Goal: Information Seeking & Learning: Learn about a topic

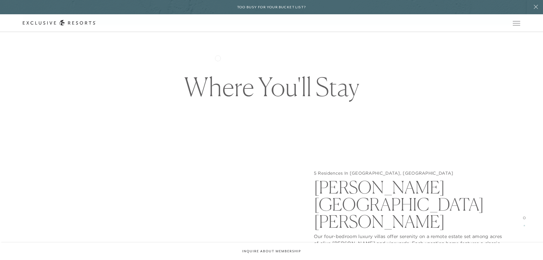
scroll to position [627, 0]
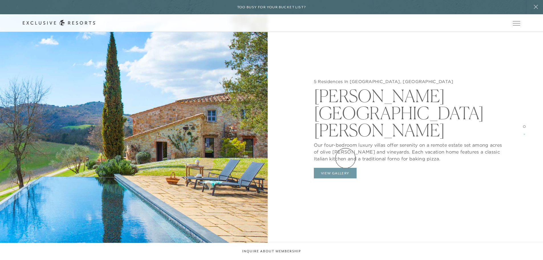
click at [346, 168] on button "View Gallery" at bounding box center [335, 173] width 43 height 11
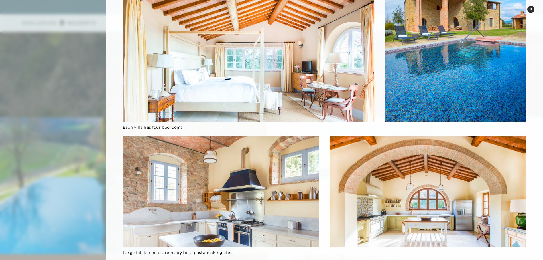
scroll to position [387, 0]
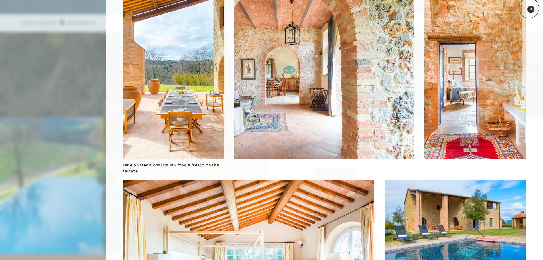
click at [529, 8] on button "Close quickview" at bounding box center [530, 9] width 7 height 7
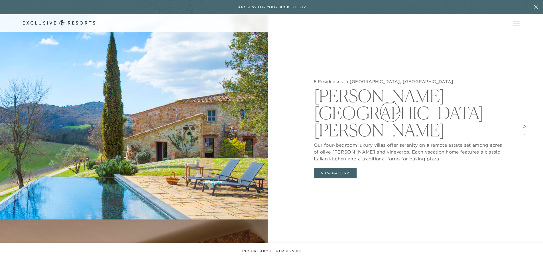
click at [390, 112] on h2 "[PERSON_NAME][GEOGRAPHIC_DATA][PERSON_NAME]" at bounding box center [409, 111] width 191 height 54
click at [333, 110] on h2 "[PERSON_NAME][GEOGRAPHIC_DATA][PERSON_NAME]" at bounding box center [409, 111] width 191 height 54
click at [209, 111] on img at bounding box center [134, 130] width 268 height 260
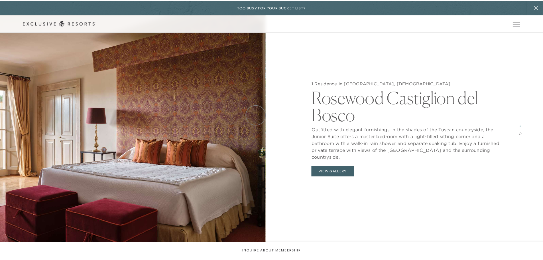
scroll to position [0, 0]
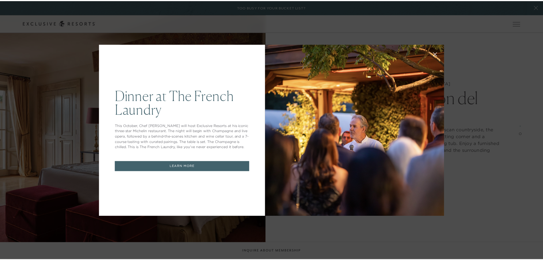
click at [437, 55] on icon at bounding box center [439, 54] width 4 height 4
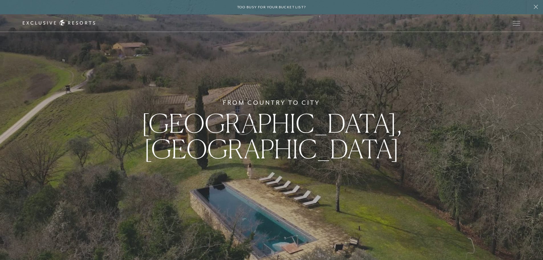
click at [243, 124] on span "[GEOGRAPHIC_DATA], [GEOGRAPHIC_DATA]" at bounding box center [271, 135] width 260 height 57
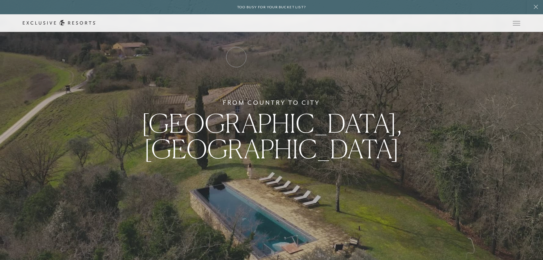
click at [0, 0] on link "Residence Collection" at bounding box center [0, 0] width 0 height 0
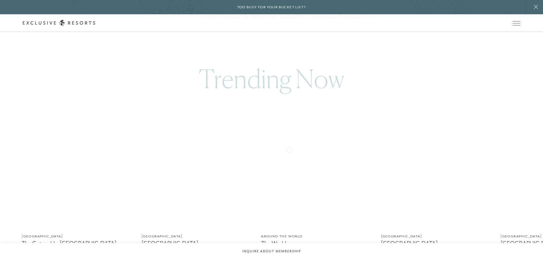
scroll to position [342, 0]
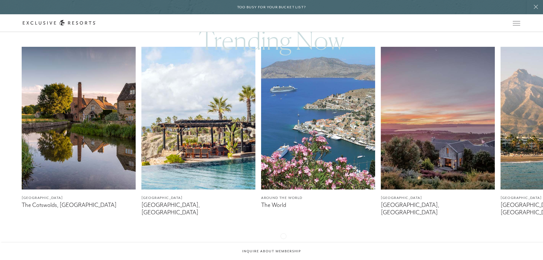
click at [283, 237] on div at bounding box center [279, 244] width 12 height 14
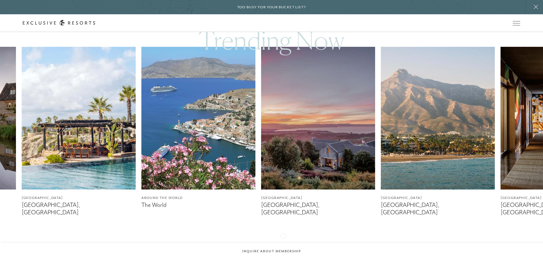
click at [283, 237] on div at bounding box center [279, 244] width 12 height 14
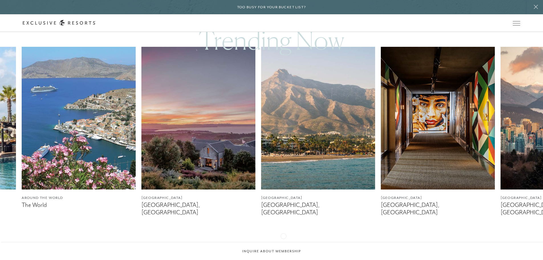
click at [283, 237] on div at bounding box center [279, 244] width 12 height 14
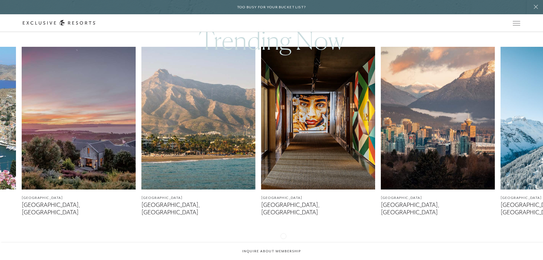
click at [283, 237] on div at bounding box center [279, 244] width 12 height 14
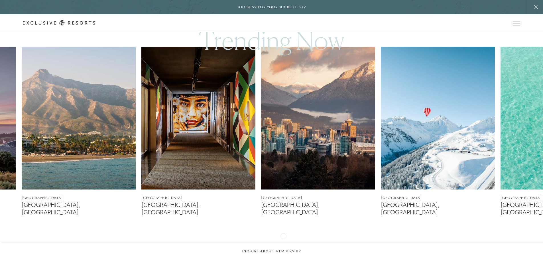
click at [283, 237] on div at bounding box center [279, 244] width 12 height 14
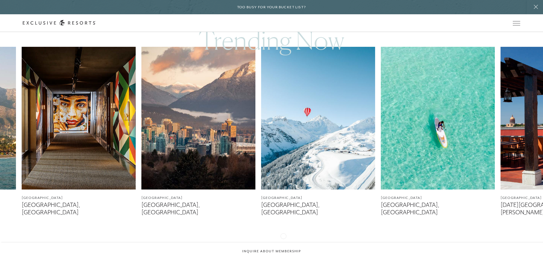
click at [283, 237] on div at bounding box center [279, 244] width 12 height 14
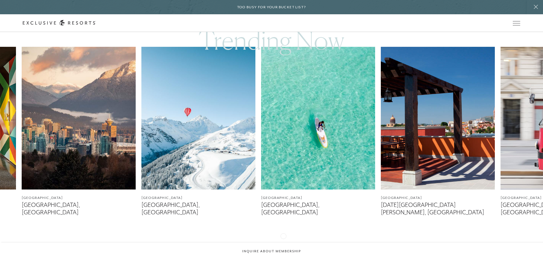
click at [283, 237] on div at bounding box center [279, 244] width 12 height 14
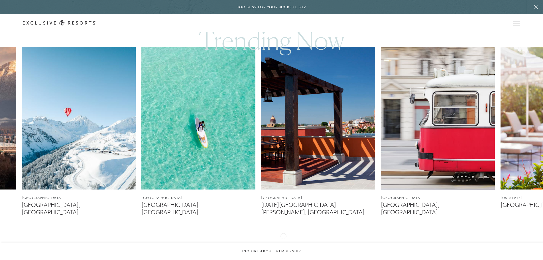
click at [283, 237] on div at bounding box center [279, 244] width 12 height 14
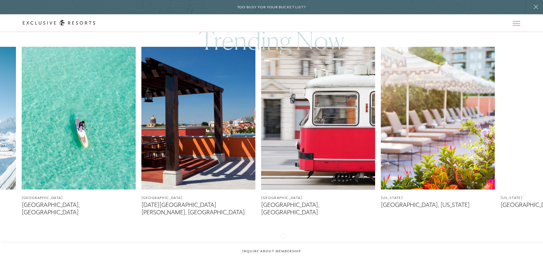
click at [283, 237] on div at bounding box center [279, 244] width 12 height 14
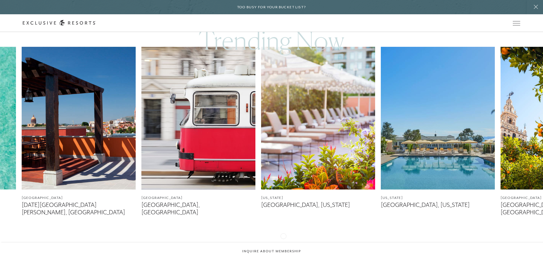
click at [283, 237] on div at bounding box center [279, 244] width 12 height 14
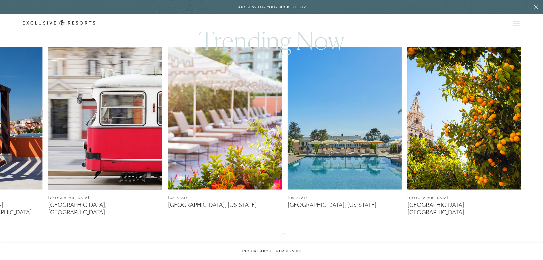
click at [283, 237] on div at bounding box center [279, 244] width 12 height 14
click at [259, 240] on div at bounding box center [265, 244] width 12 height 14
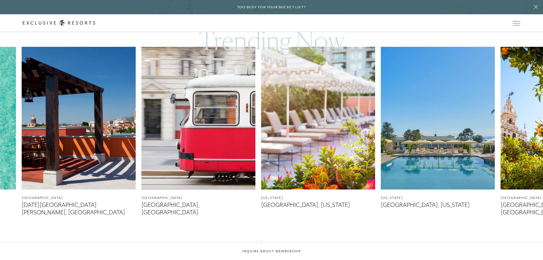
click at [259, 240] on div at bounding box center [265, 244] width 12 height 14
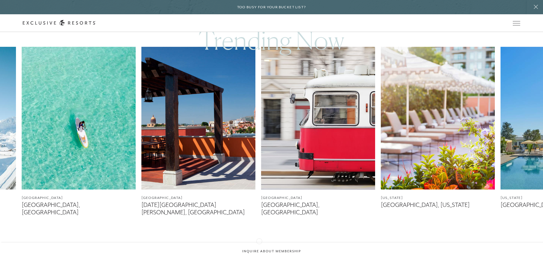
click at [259, 240] on div at bounding box center [265, 244] width 12 height 14
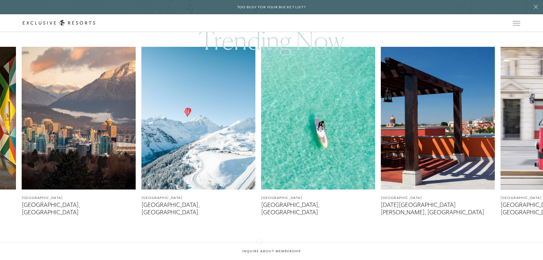
click at [259, 240] on div at bounding box center [265, 244] width 12 height 14
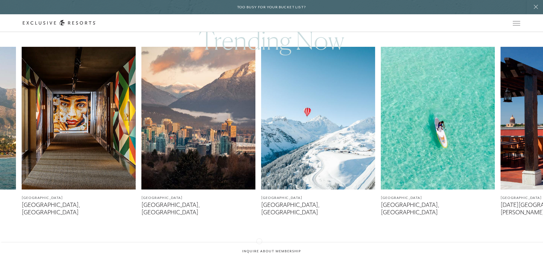
click at [259, 240] on div at bounding box center [265, 244] width 12 height 14
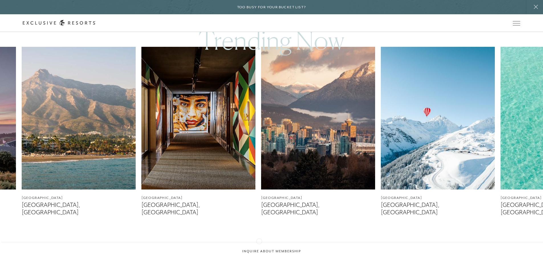
click at [259, 240] on div at bounding box center [265, 244] width 12 height 14
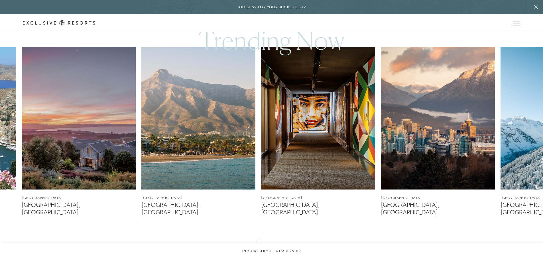
click at [259, 240] on div at bounding box center [265, 244] width 12 height 14
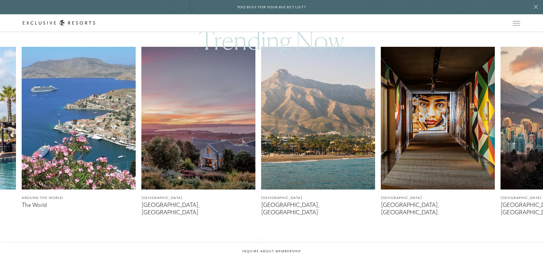
click at [259, 240] on div at bounding box center [265, 244] width 12 height 14
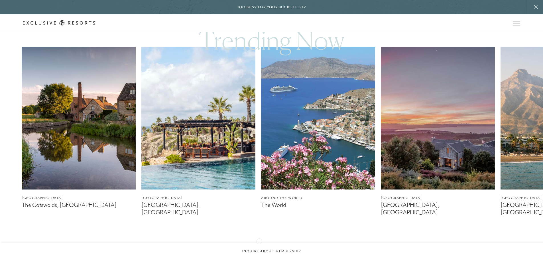
click at [259, 240] on div at bounding box center [265, 244] width 12 height 14
click at [0, 0] on link "Experience Collection" at bounding box center [0, 0] width 0 height 0
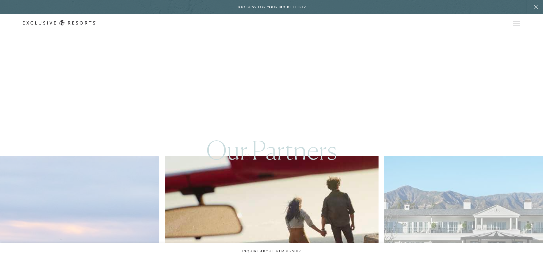
scroll to position [1625, 0]
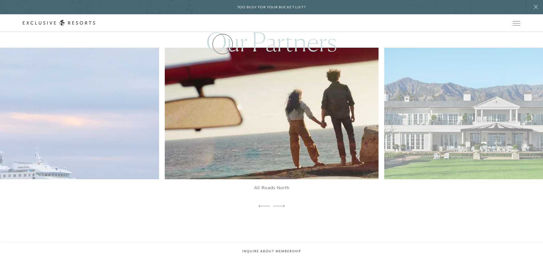
click at [0, 0] on link "Residence Collection" at bounding box center [0, 0] width 0 height 0
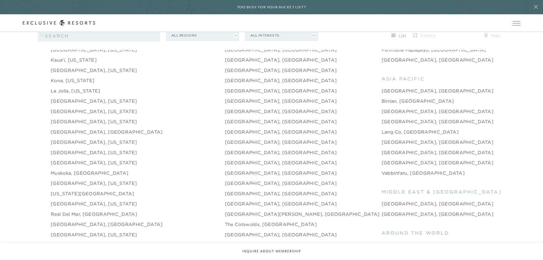
scroll to position [770, 0]
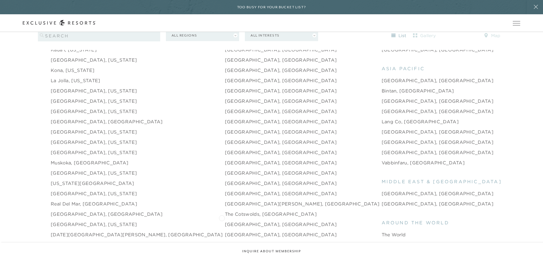
click at [225, 221] on link "[GEOGRAPHIC_DATA], [GEOGRAPHIC_DATA]" at bounding box center [281, 224] width 112 height 7
